Goal: Task Accomplishment & Management: Use online tool/utility

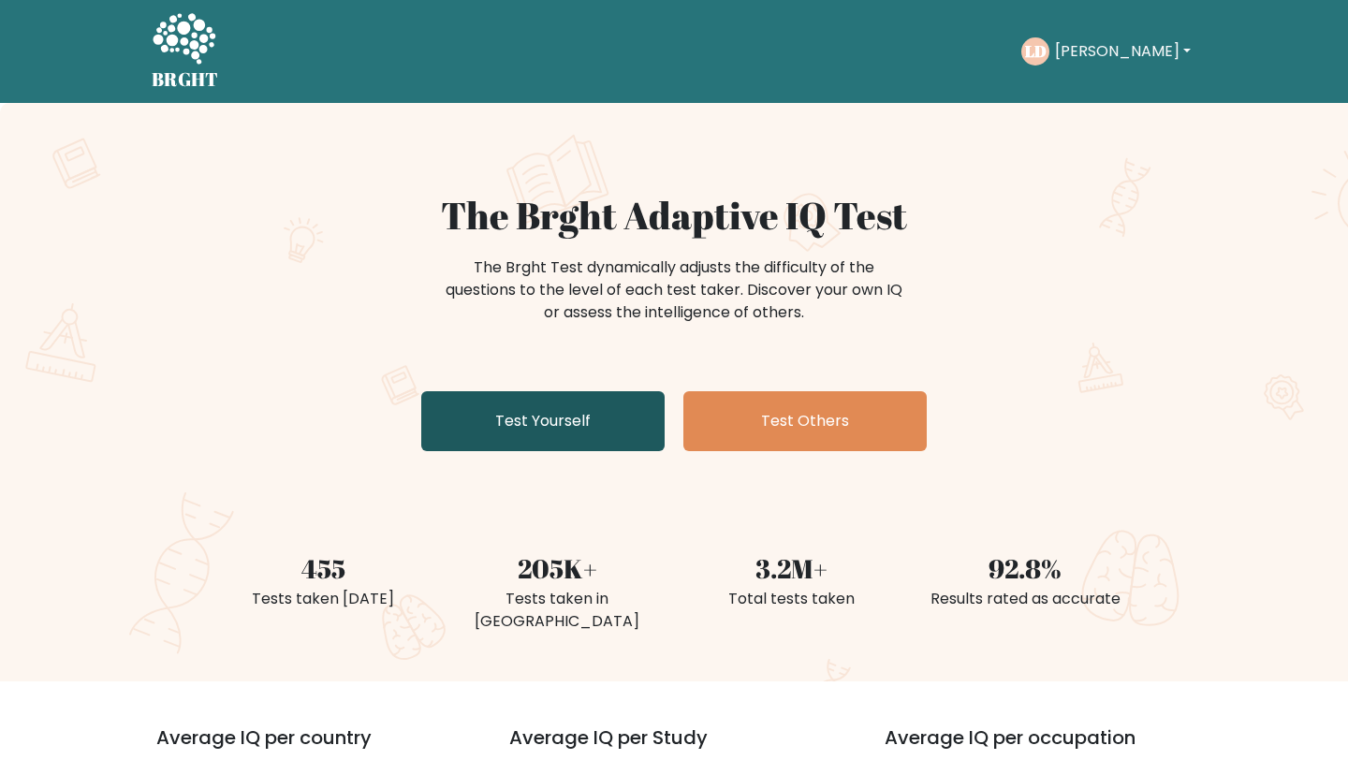
click at [548, 429] on link "Test Yourself" at bounding box center [542, 421] width 243 height 60
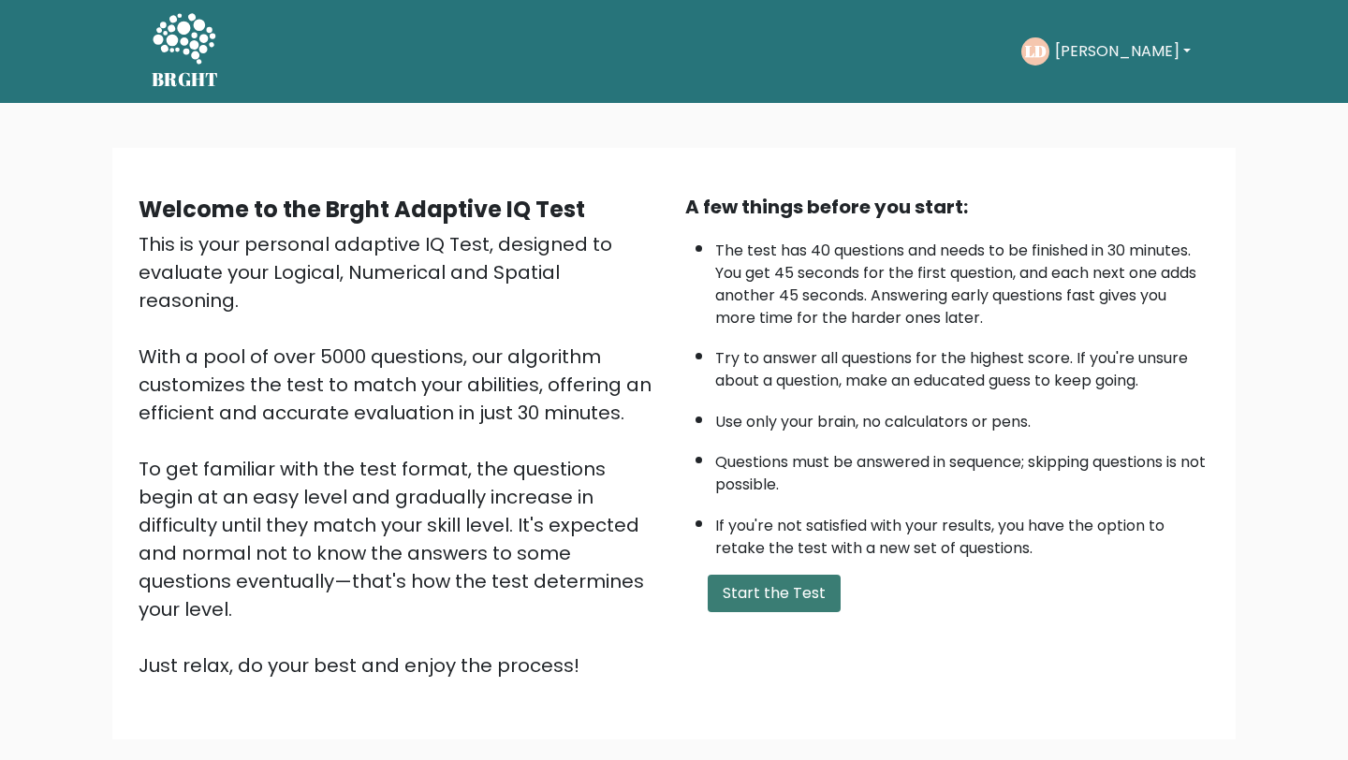
click at [731, 575] on button "Start the Test" at bounding box center [774, 593] width 133 height 37
